Goal: Information Seeking & Learning: Understand process/instructions

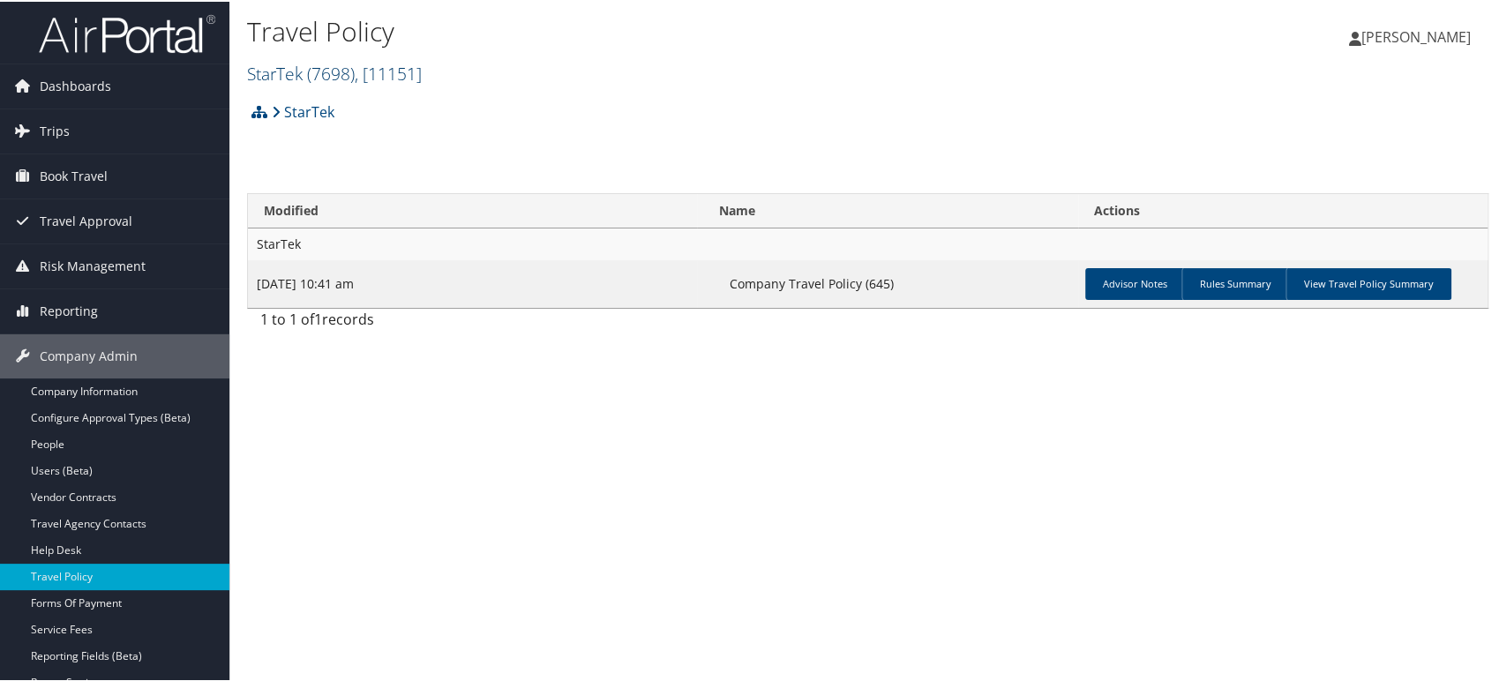
click at [406, 71] on span ", [ 11151 ]" at bounding box center [388, 72] width 67 height 24
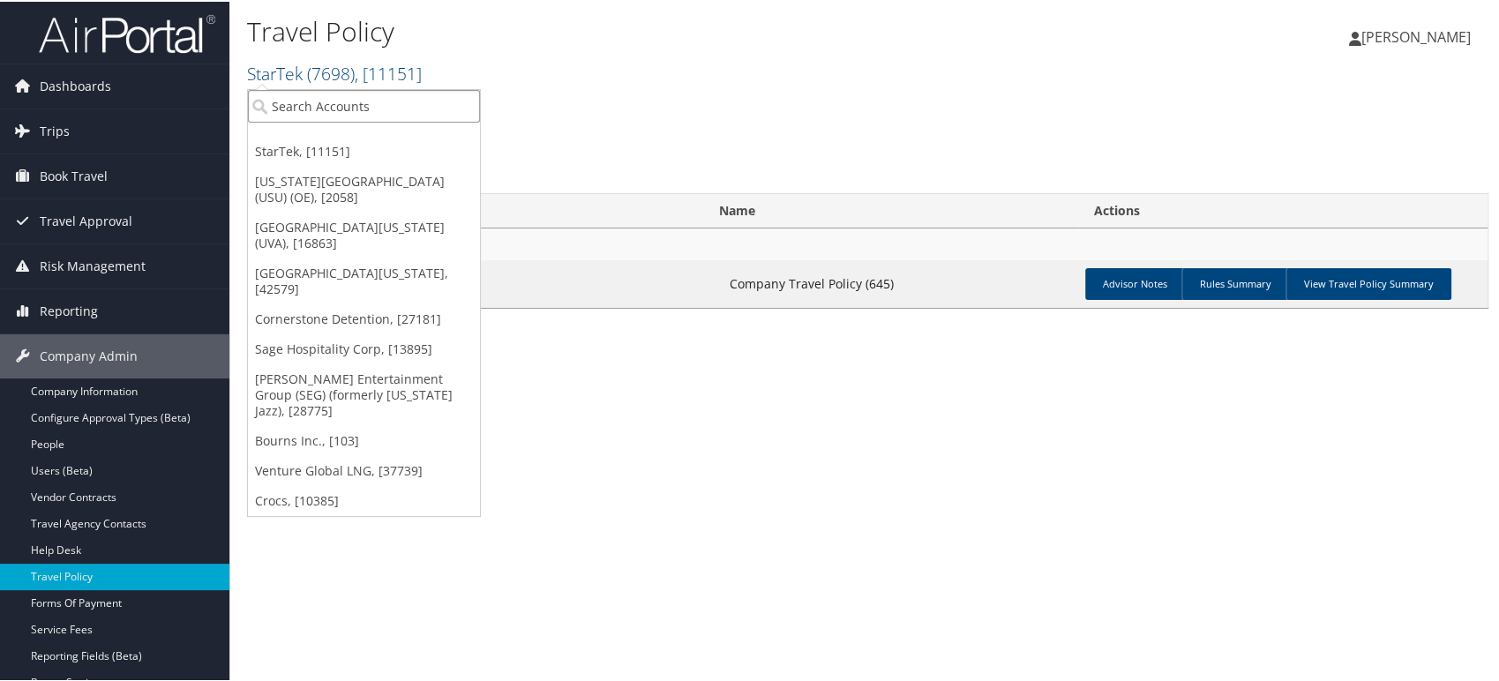
click at [382, 97] on input "search" at bounding box center [364, 104] width 232 height 33
type input "cornerstone"
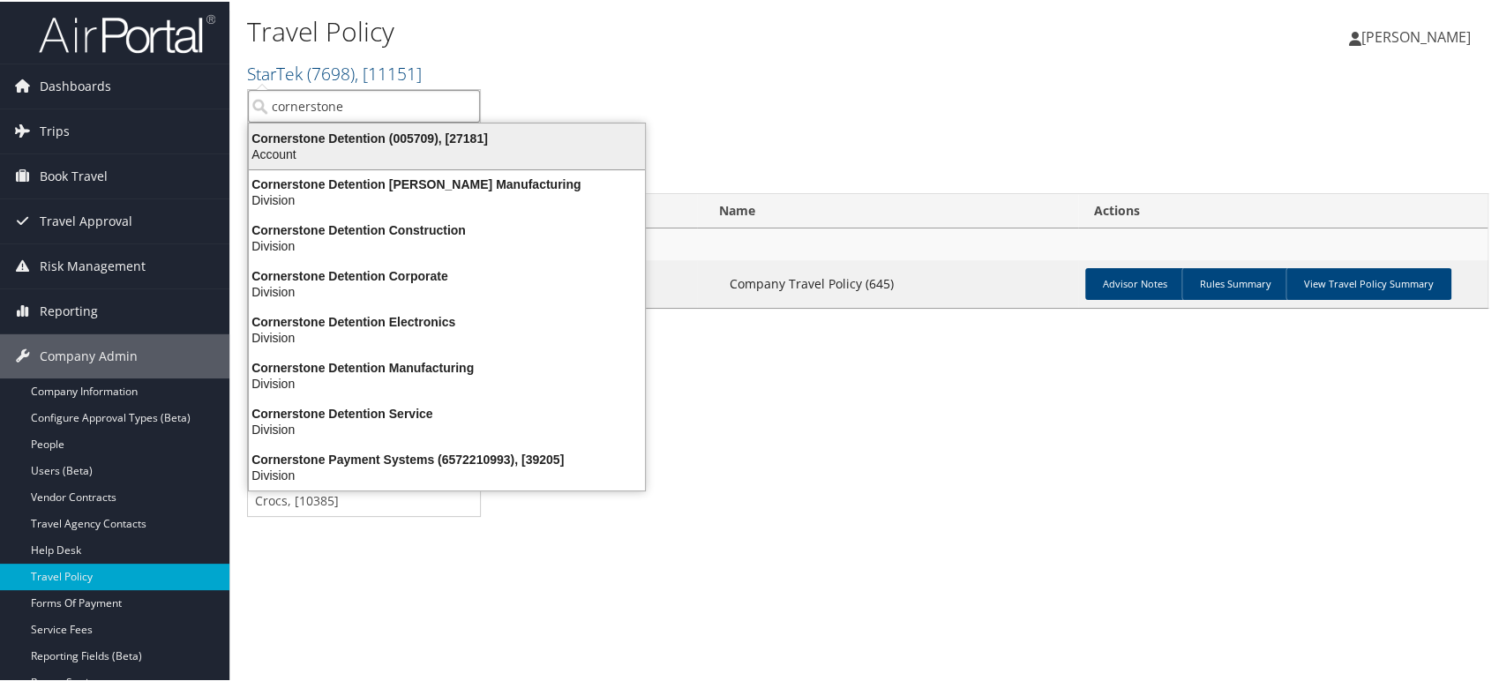
click at [375, 141] on div "Cornerstone Detention (005709), [27181]" at bounding box center [446, 137] width 417 height 16
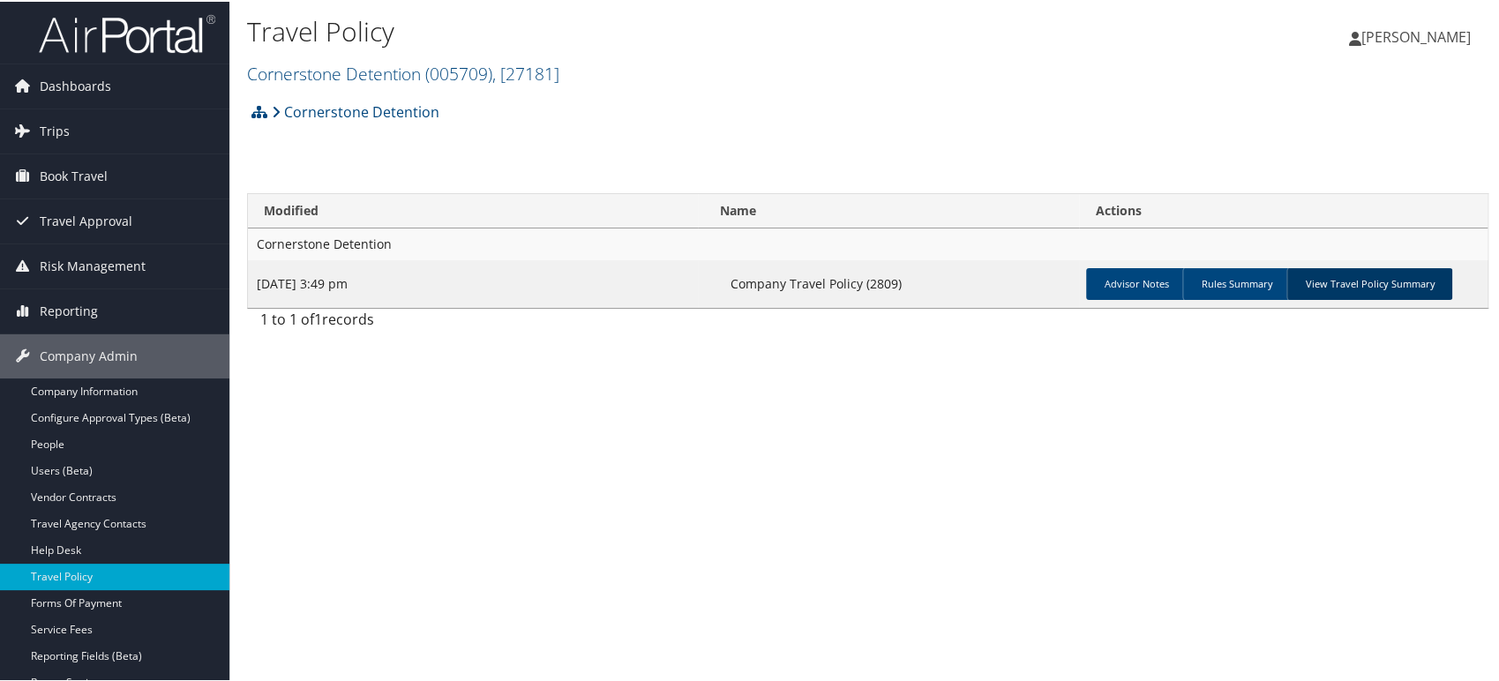
click at [1404, 278] on link "View Travel Policy Summary" at bounding box center [1370, 282] width 166 height 32
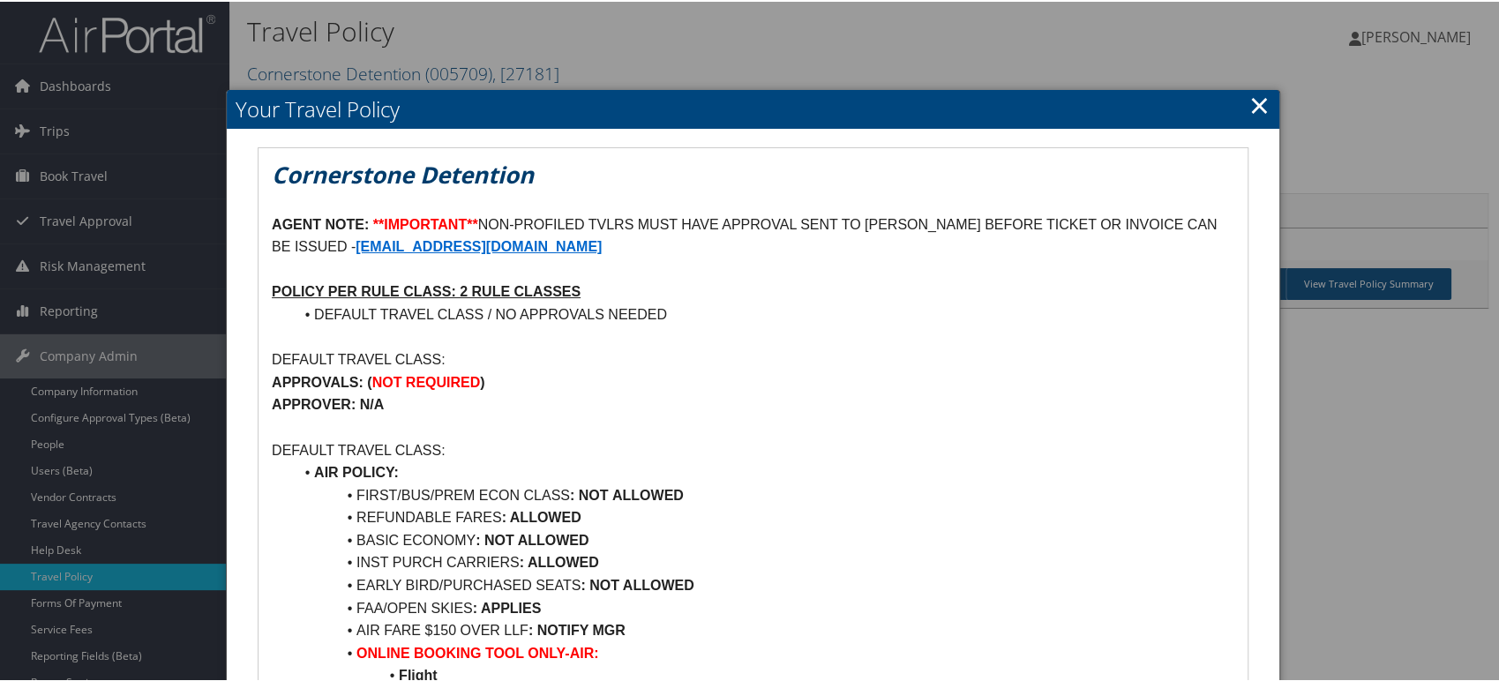
click at [508, 217] on p "AGENT NOTE: **IMPORTANT** NON-PROFILED TVLRS MUST HAVE APPROVAL SENT TO RICHEL …" at bounding box center [753, 234] width 963 height 45
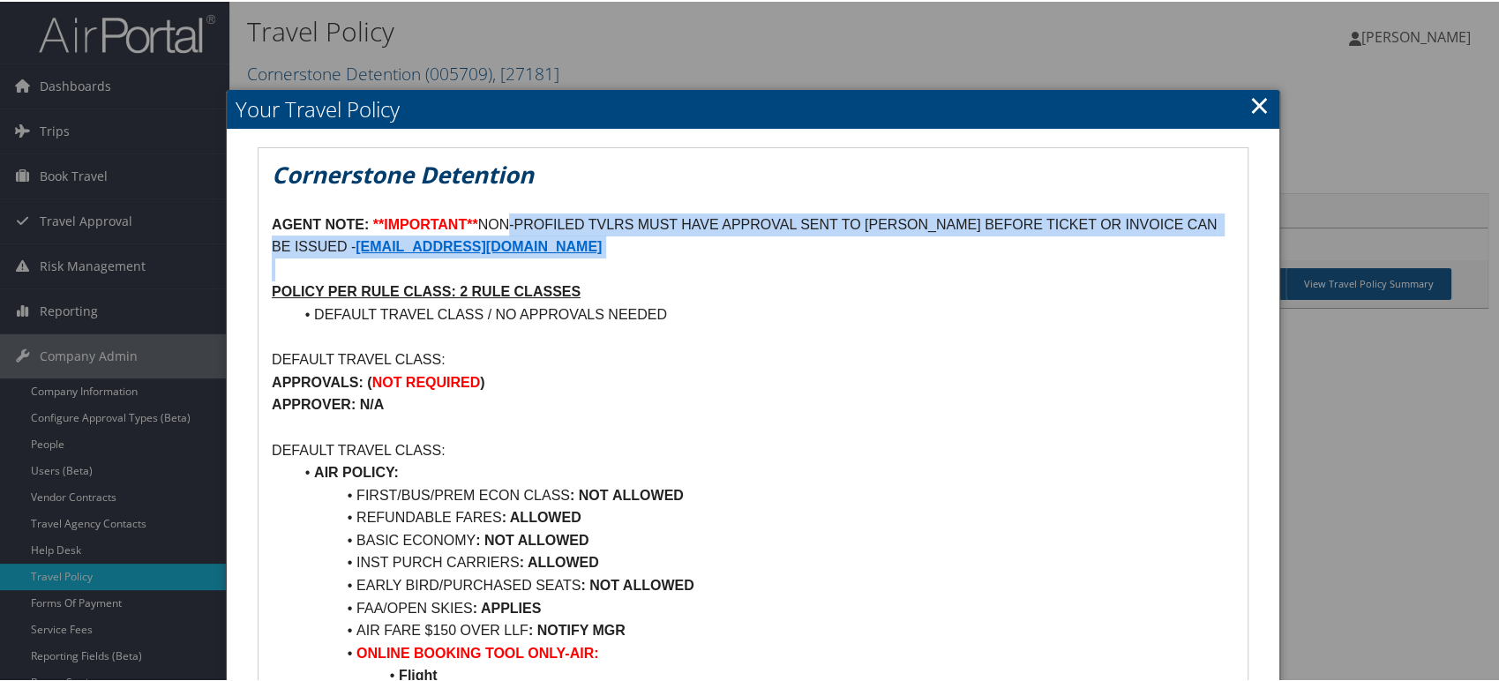
drag, startPoint x: 508, startPoint y: 217, endPoint x: 1069, endPoint y: 241, distance: 560.9
click at [1069, 241] on p "AGENT NOTE: **IMPORTANT** NON-PROFILED TVLRS MUST HAVE APPROVAL SENT TO RICHEL …" at bounding box center [753, 234] width 963 height 45
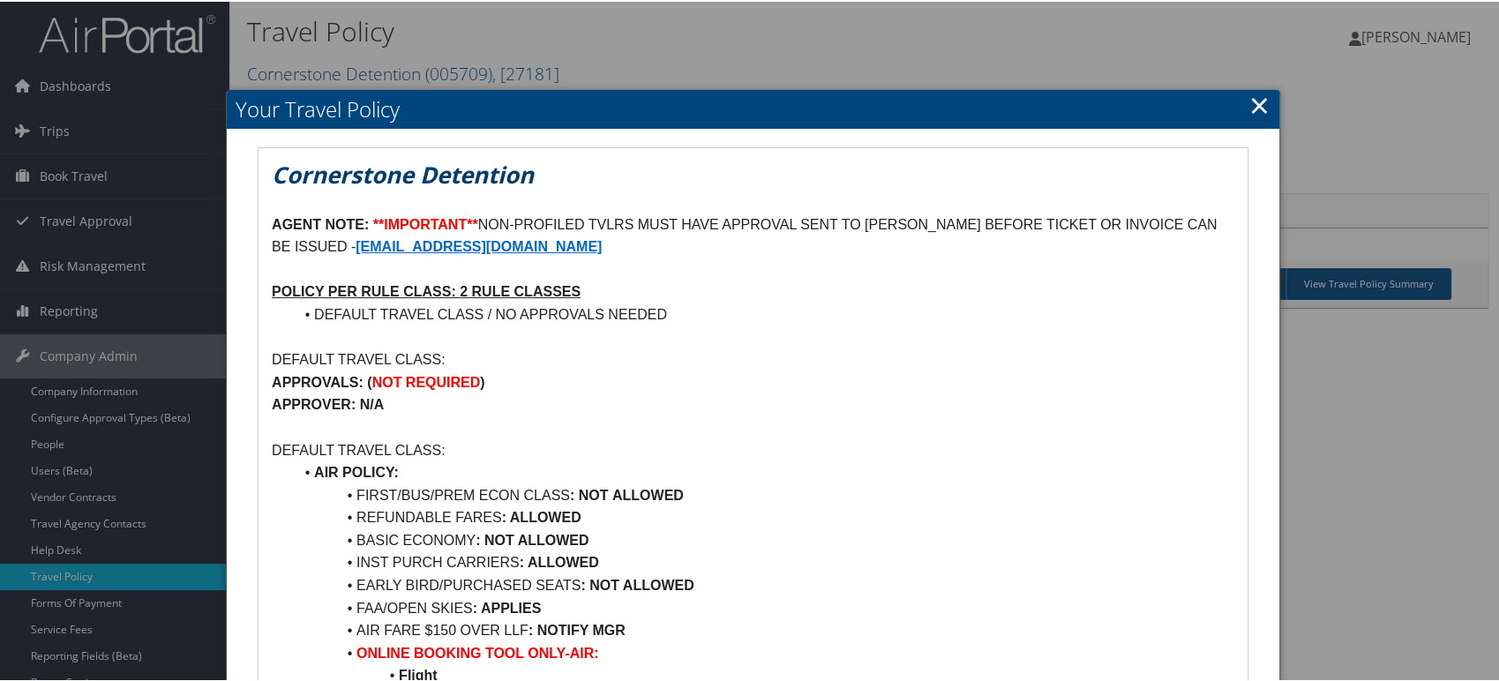
click at [600, 334] on p at bounding box center [753, 336] width 963 height 23
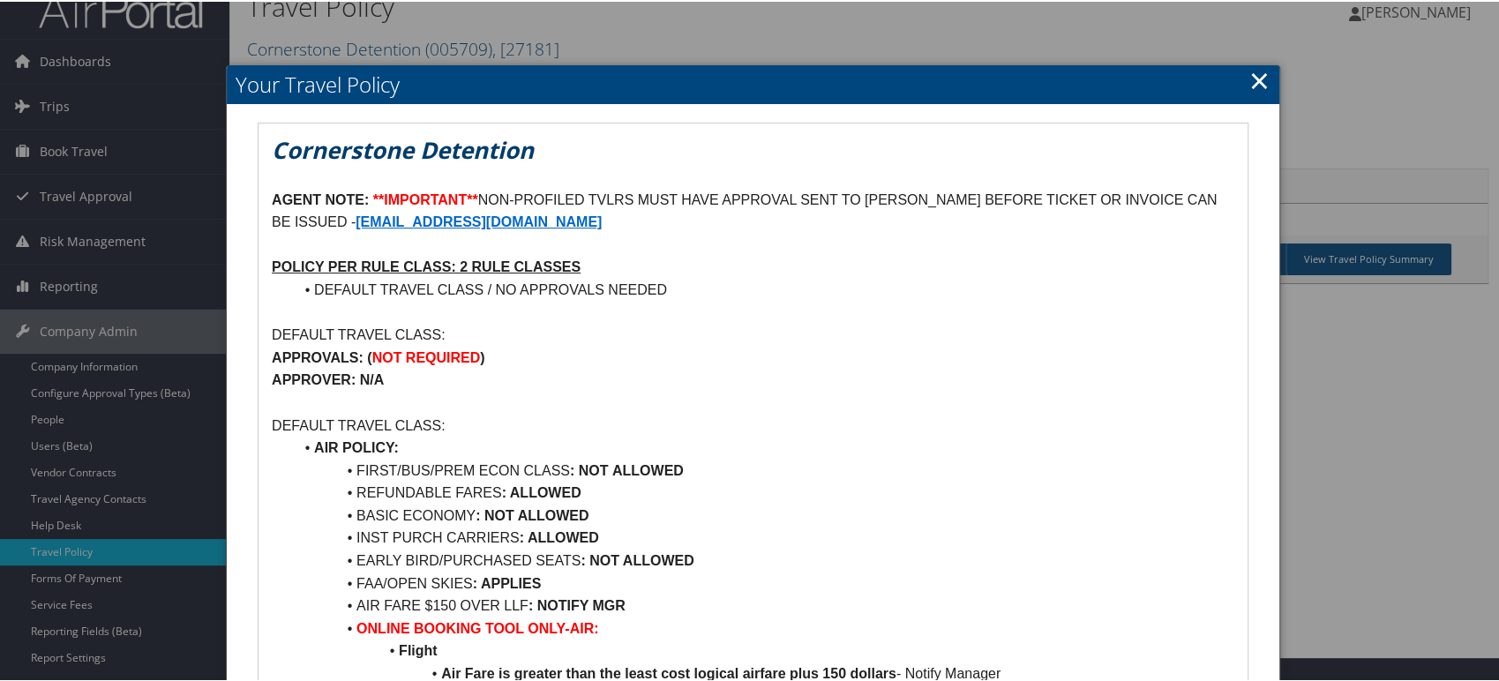
scroll to position [98, 0]
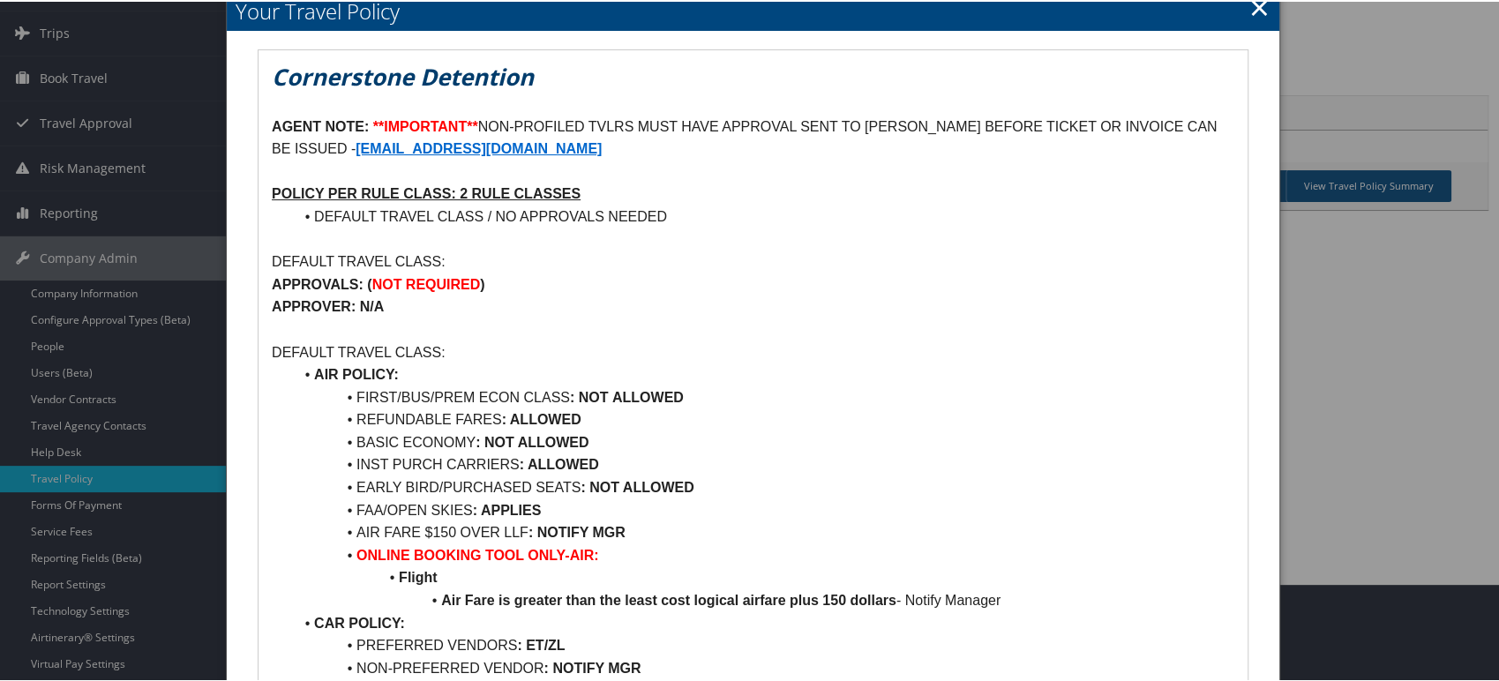
click at [543, 372] on li "AIR POLICY:" at bounding box center [764, 373] width 942 height 23
click at [379, 279] on strong "NOT REQUIRED" at bounding box center [426, 282] width 109 height 15
drag, startPoint x: 379, startPoint y: 279, endPoint x: 506, endPoint y: 281, distance: 126.2
click at [506, 281] on p "APPROVALS: ( NOT REQUIRED )" at bounding box center [753, 283] width 963 height 23
click at [923, 312] on p "APPROVER: N/A" at bounding box center [753, 305] width 963 height 23
